Goal: Task Accomplishment & Management: Use online tool/utility

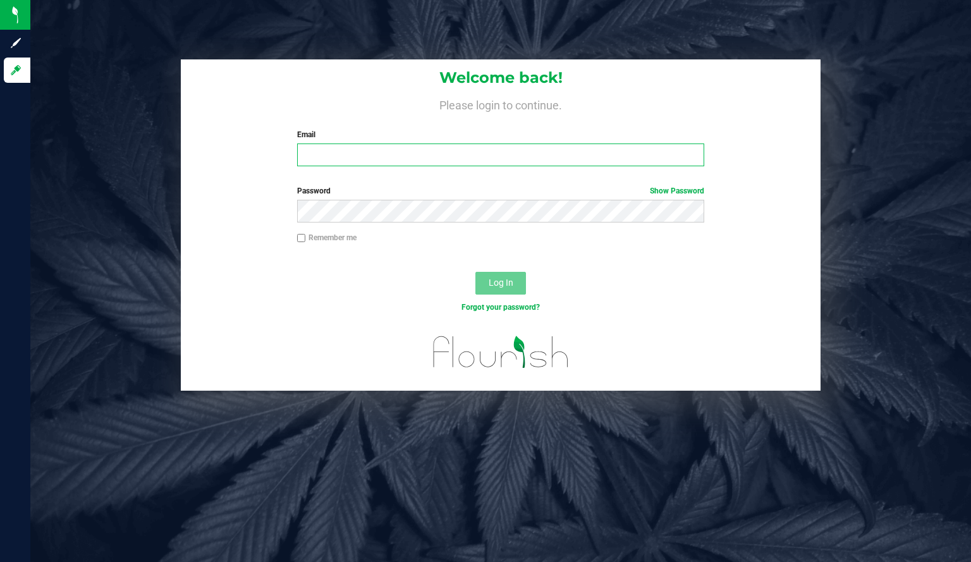
click at [326, 149] on input "Email" at bounding box center [501, 155] width 408 height 23
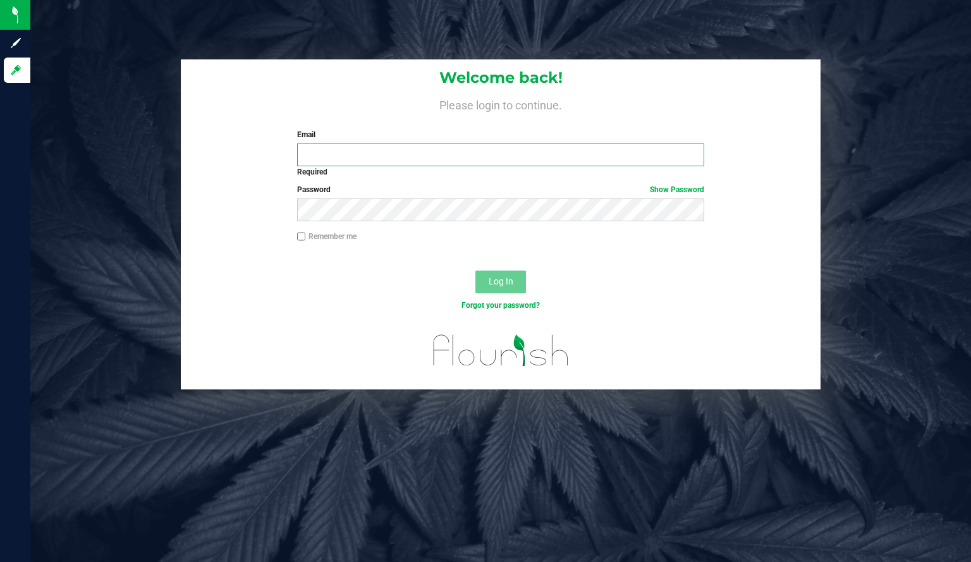
type input "[EMAIL_ADDRESS][DOMAIN_NAME]"
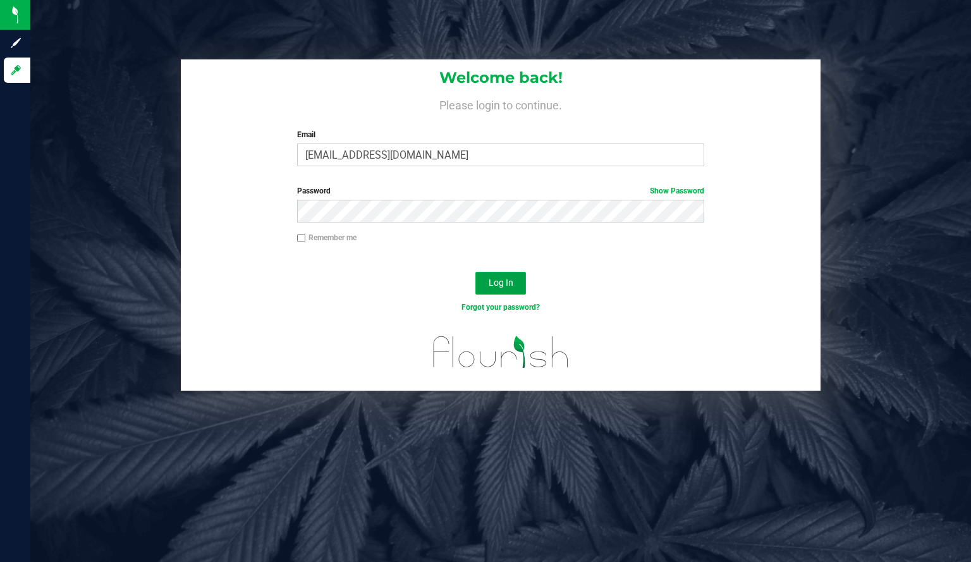
click at [509, 285] on span "Log In" at bounding box center [501, 283] width 25 height 10
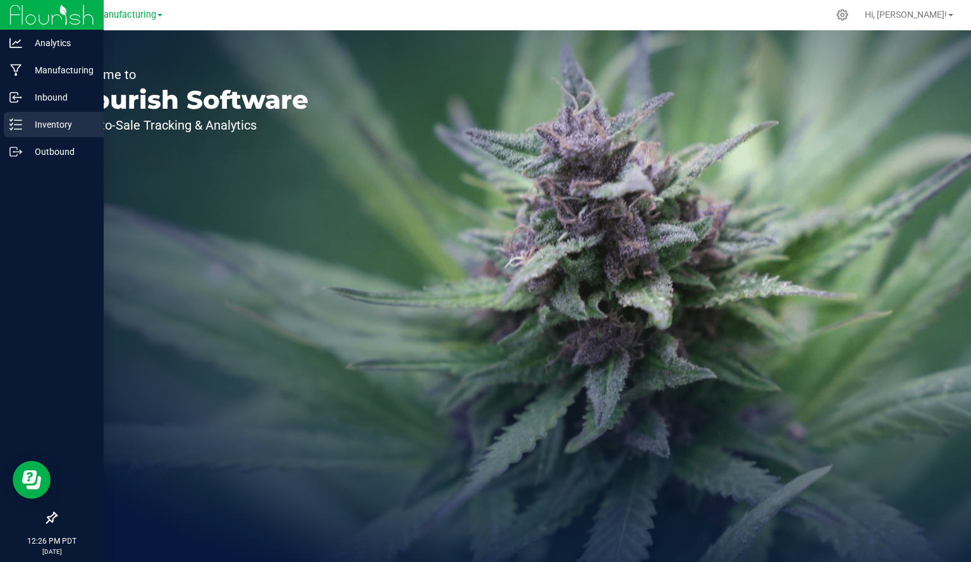
click at [29, 125] on p "Inventory" at bounding box center [60, 124] width 76 height 15
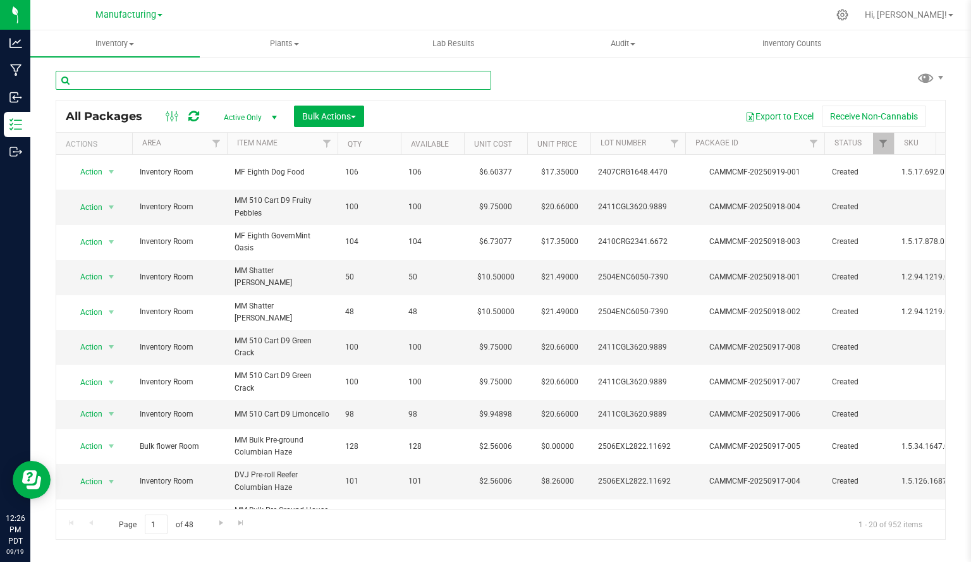
click at [159, 76] on input "text" at bounding box center [274, 80] width 436 height 19
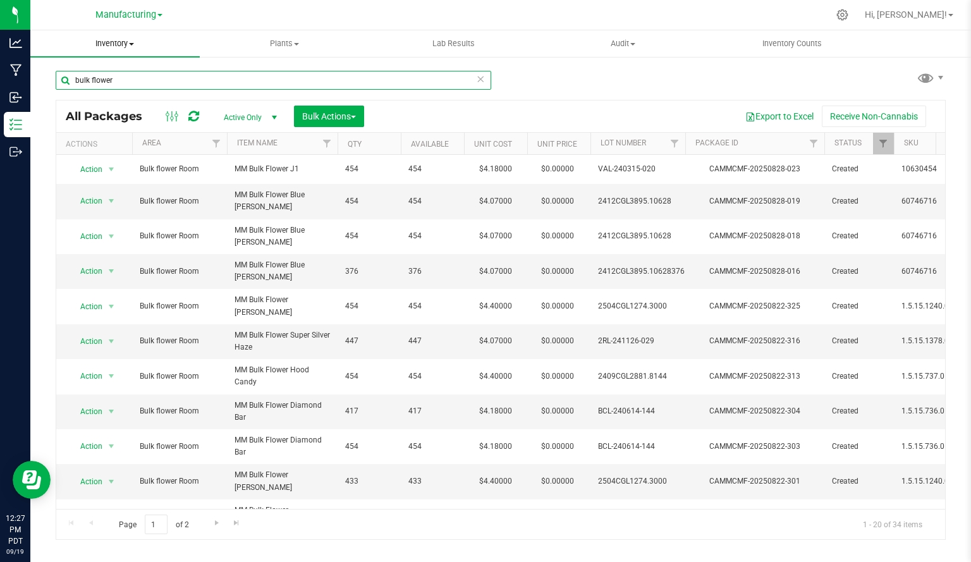
type input "bulk flower"
click at [107, 39] on span "Inventory" at bounding box center [114, 43] width 169 height 11
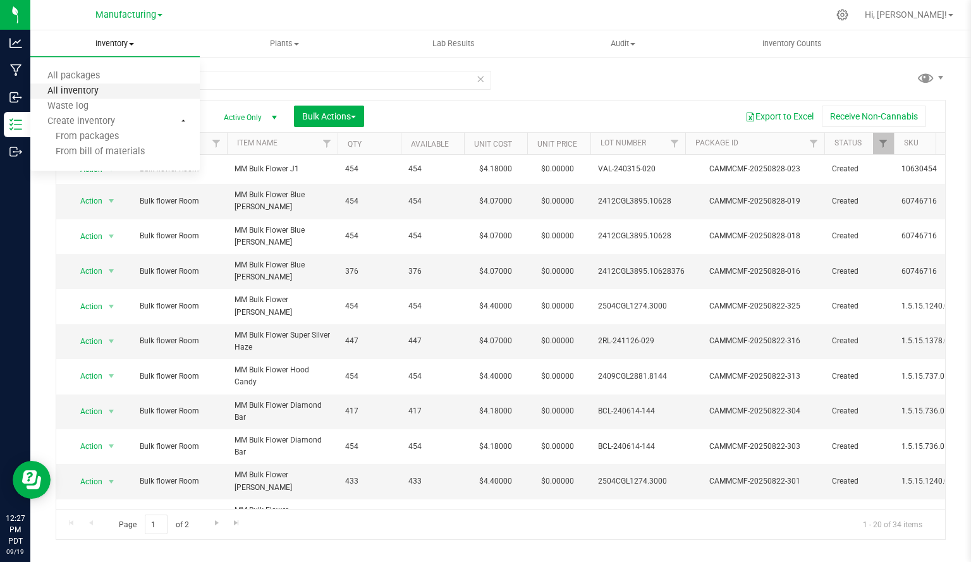
click at [89, 87] on span "All inventory" at bounding box center [72, 91] width 85 height 11
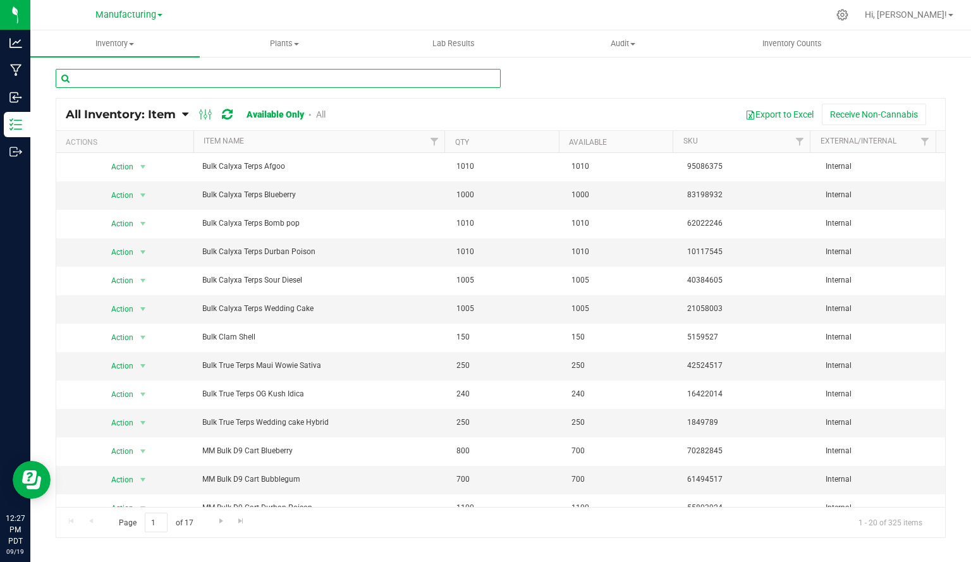
click at [100, 82] on input "text" at bounding box center [278, 78] width 445 height 19
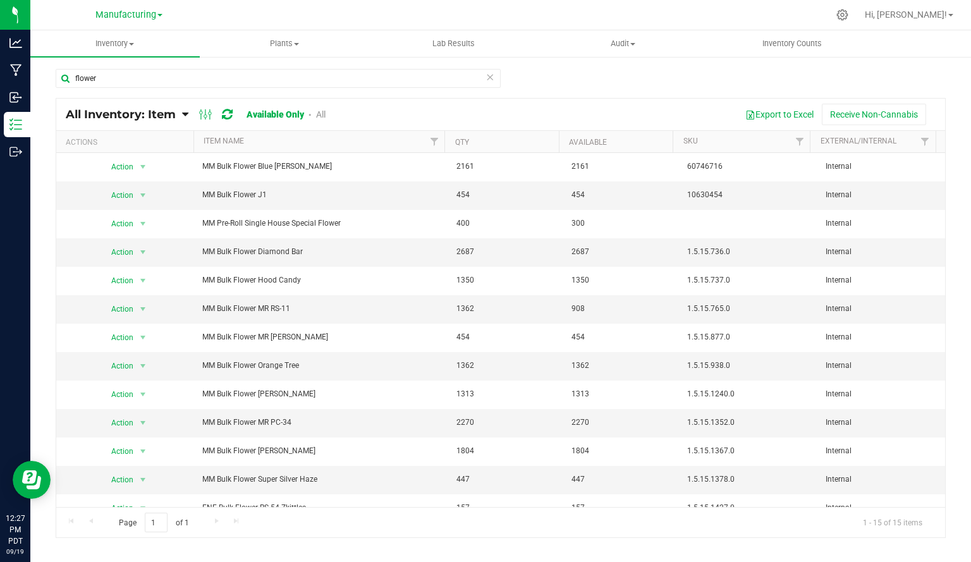
click at [468, 135] on th "Qty" at bounding box center [501, 142] width 114 height 22
click at [466, 138] on link "Qty" at bounding box center [469, 141] width 28 height 9
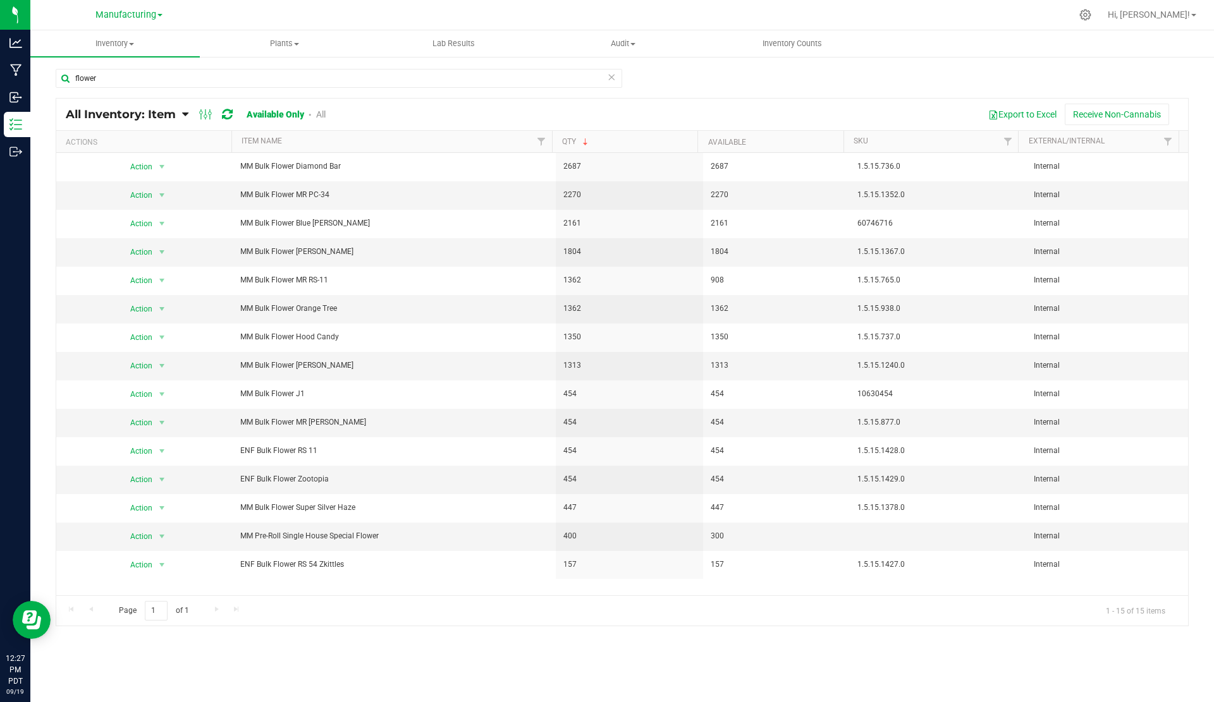
drag, startPoint x: 878, startPoint y: 6, endPoint x: 836, endPoint y: 90, distance: 94.2
click at [836, 90] on div "flower" at bounding box center [622, 83] width 1133 height 29
click at [971, 106] on button "Export to Excel" at bounding box center [1022, 114] width 85 height 21
click at [185, 80] on input "flower" at bounding box center [339, 78] width 566 height 19
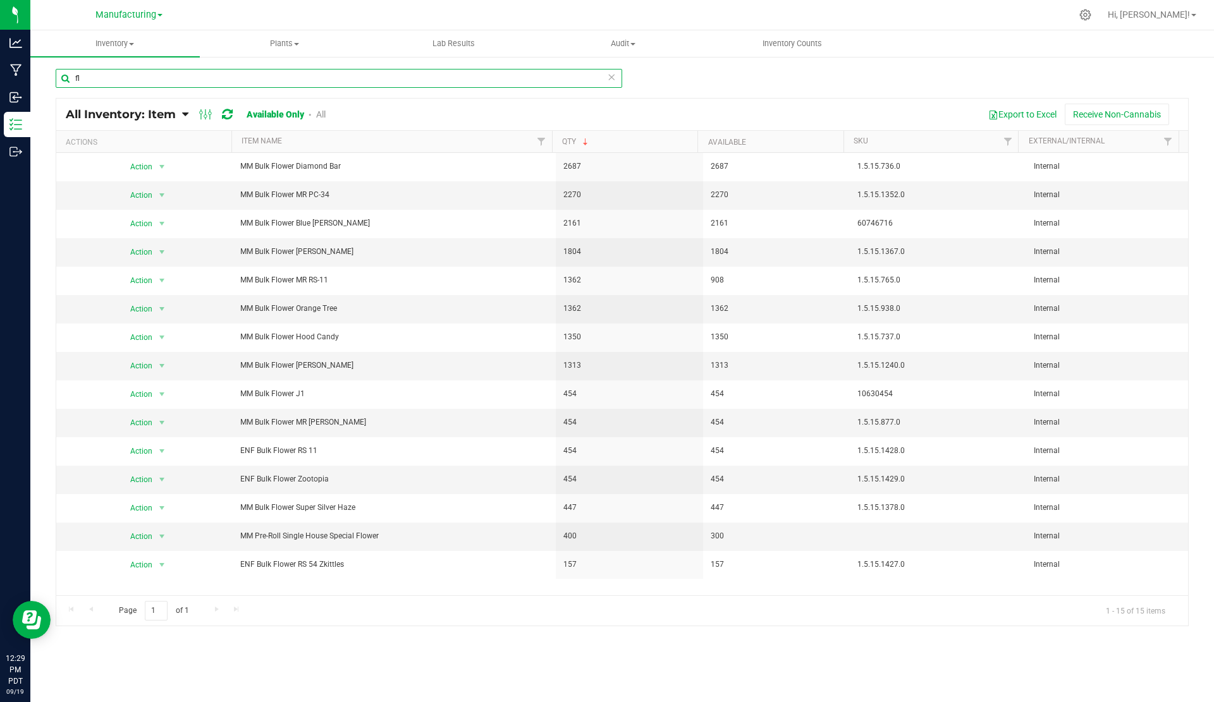
type input "f"
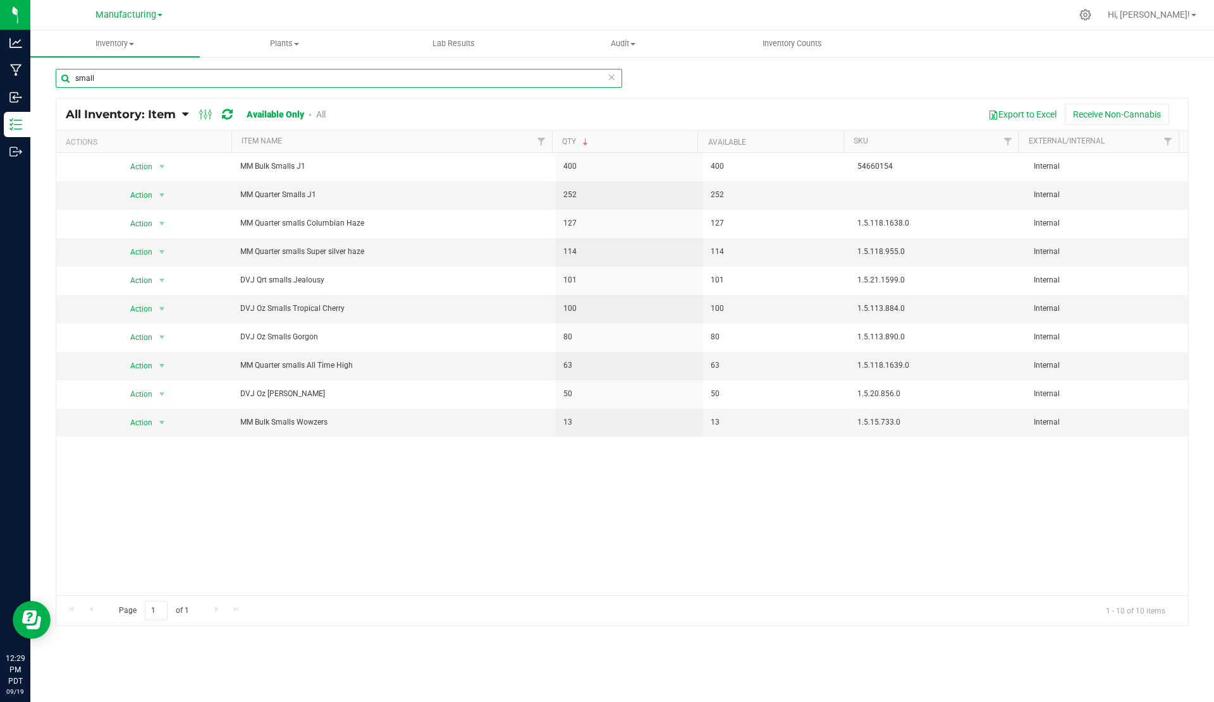
click at [73, 77] on input "small" at bounding box center [339, 78] width 566 height 19
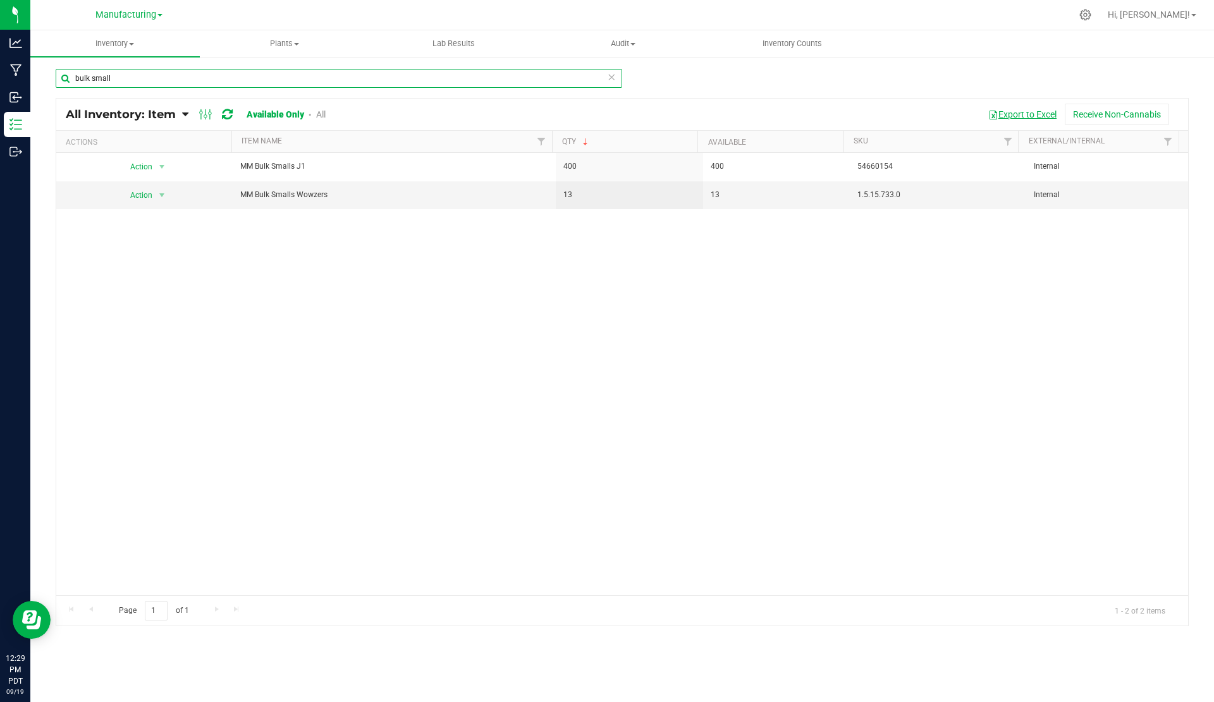
type input "bulk small"
click at [971, 112] on button "Export to Excel" at bounding box center [1022, 114] width 85 height 21
